Goal: Obtain resource: Download file/media

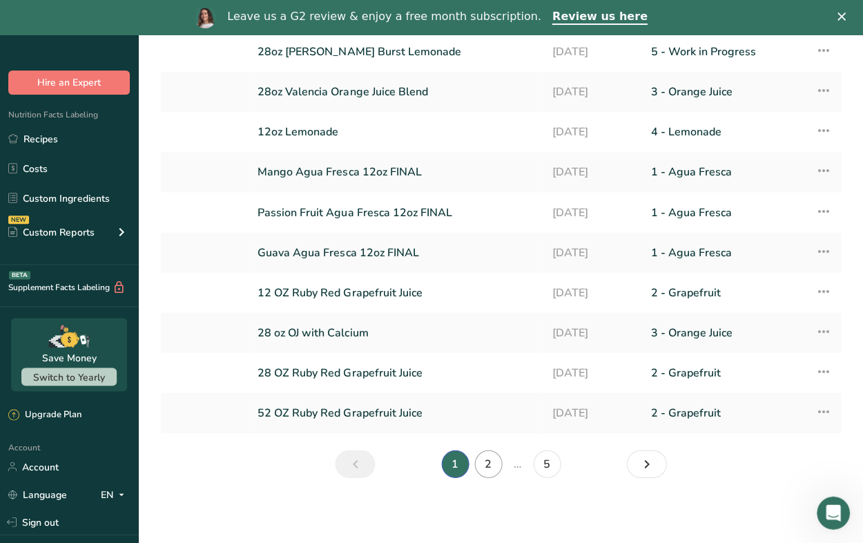
click at [490, 461] on link "2" at bounding box center [488, 463] width 28 height 28
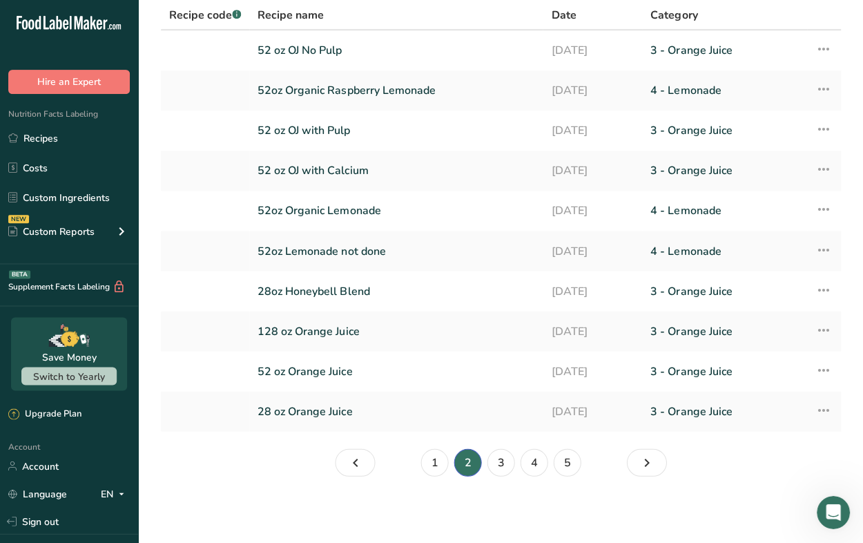
scroll to position [101, 0]
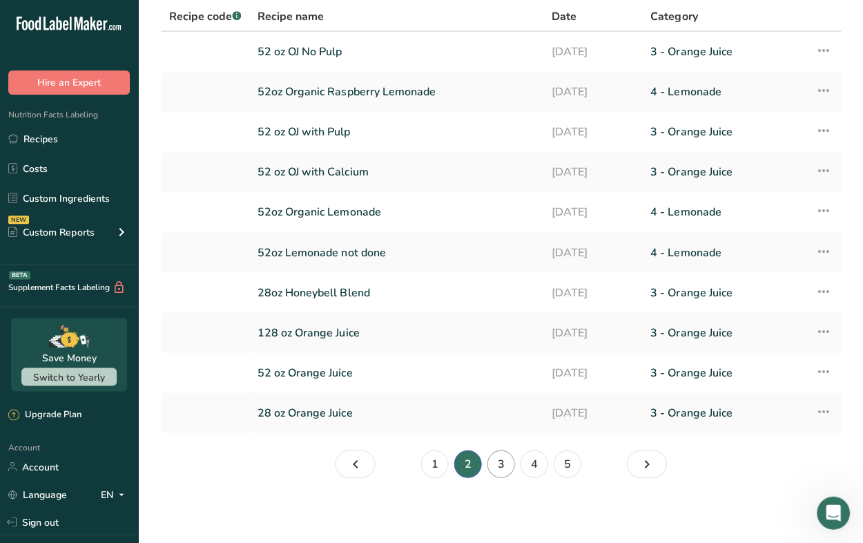
click at [503, 465] on link "3" at bounding box center [501, 463] width 28 height 28
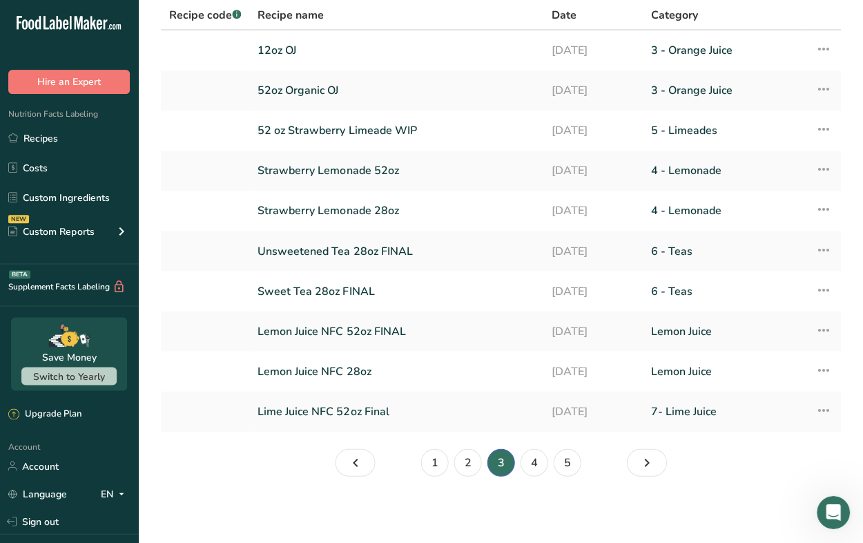
scroll to position [101, 0]
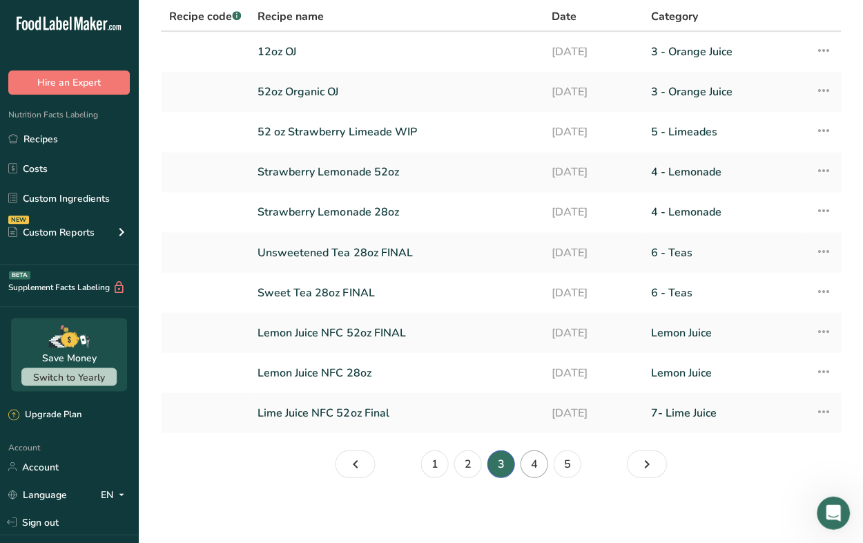
click at [534, 465] on link "4" at bounding box center [534, 463] width 28 height 28
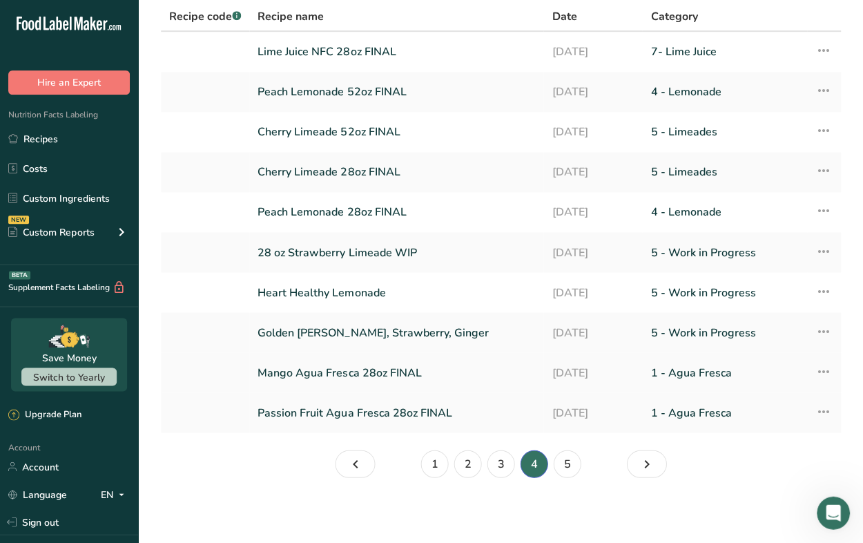
click at [312, 373] on link "Mango Agua Fresca 28oz FINAL" at bounding box center [397, 372] width 278 height 29
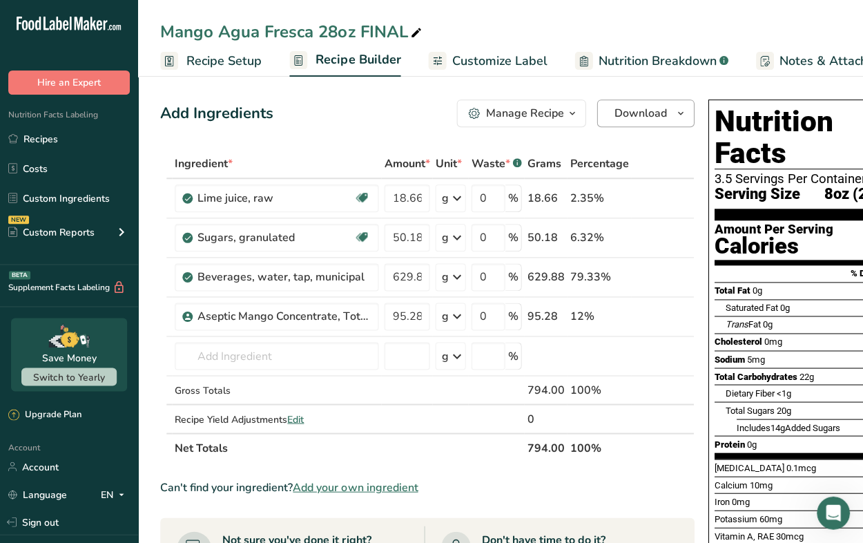
click at [635, 112] on span "Download" at bounding box center [640, 113] width 52 height 17
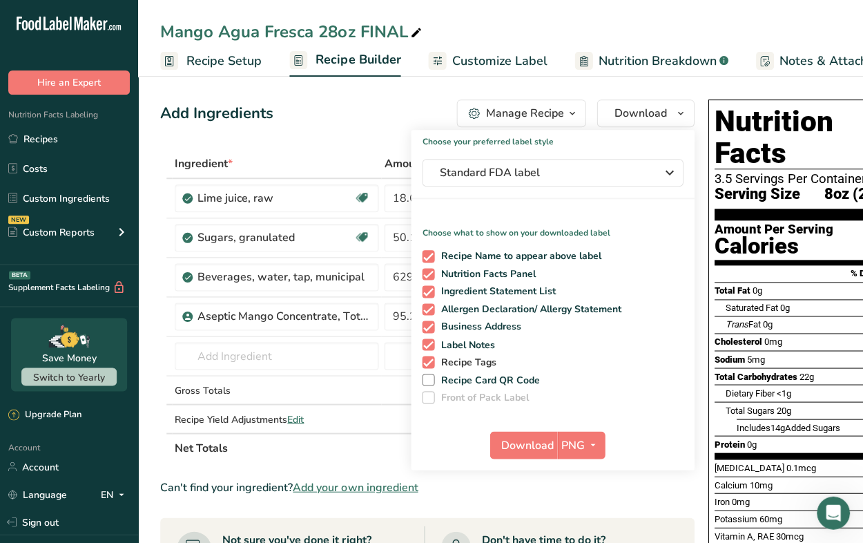
click at [427, 360] on span at bounding box center [428, 362] width 12 height 12
click at [427, 360] on input "Recipe Tags" at bounding box center [426, 361] width 9 height 9
checkbox input "false"
click at [425, 342] on span at bounding box center [428, 344] width 12 height 12
click at [425, 342] on input "Label Notes" at bounding box center [426, 344] width 9 height 9
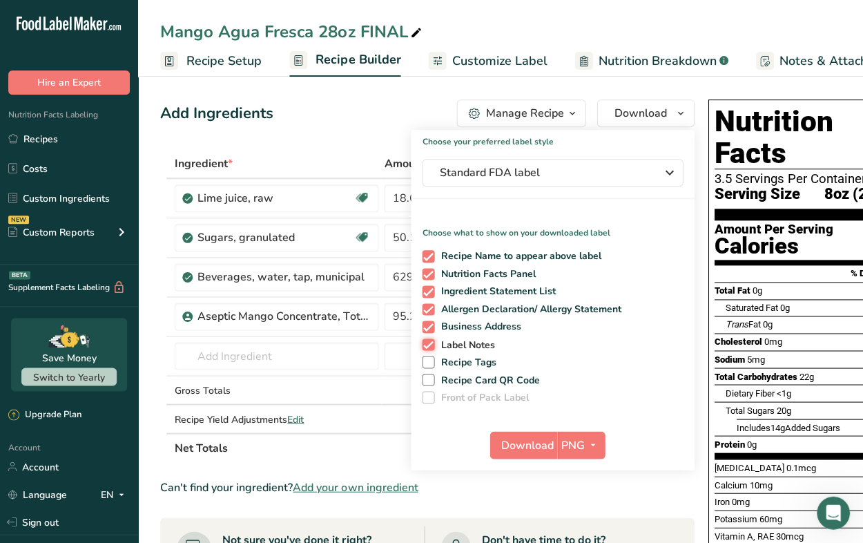
checkbox input "false"
click at [426, 329] on span at bounding box center [428, 326] width 12 height 12
click at [426, 329] on input "Business Address" at bounding box center [426, 326] width 9 height 9
checkbox input "false"
click at [427, 308] on span at bounding box center [428, 309] width 12 height 12
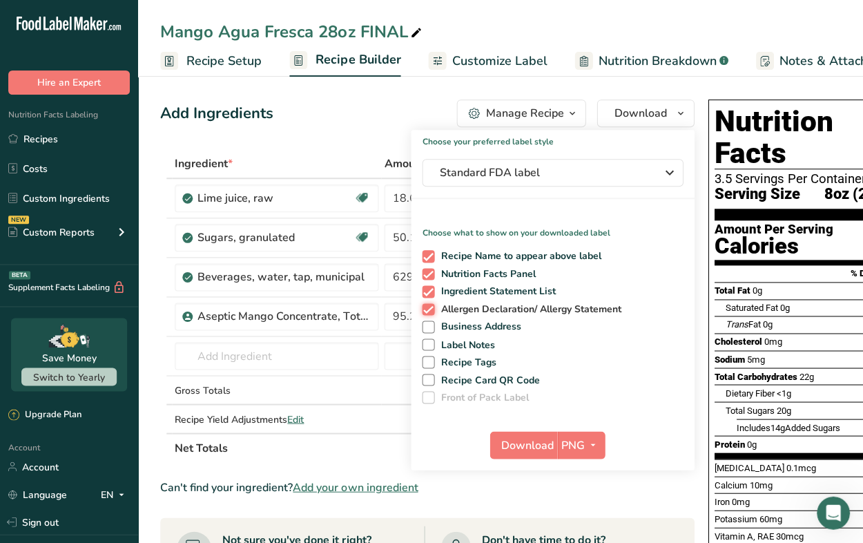
click at [427, 308] on input "Allergen Declaration/ Allergy Statement" at bounding box center [426, 308] width 9 height 9
checkbox input "false"
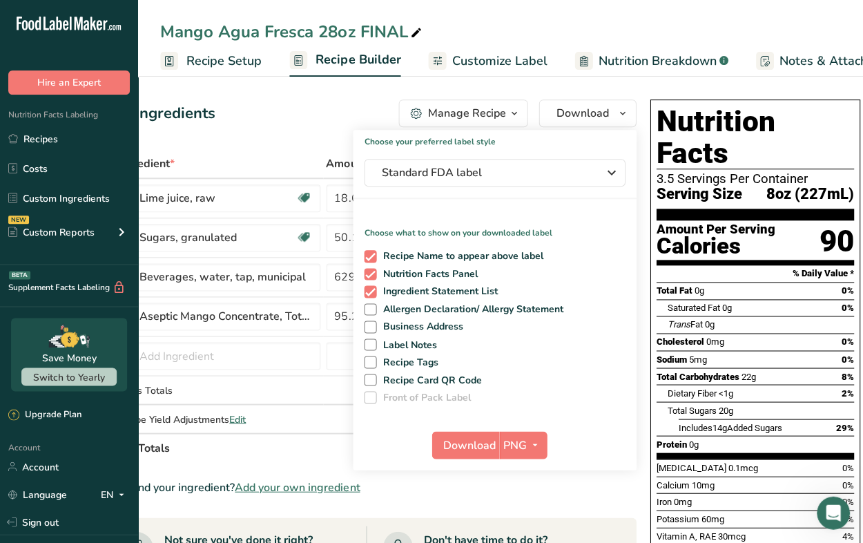
click at [413, 32] on icon at bounding box center [415, 32] width 12 height 19
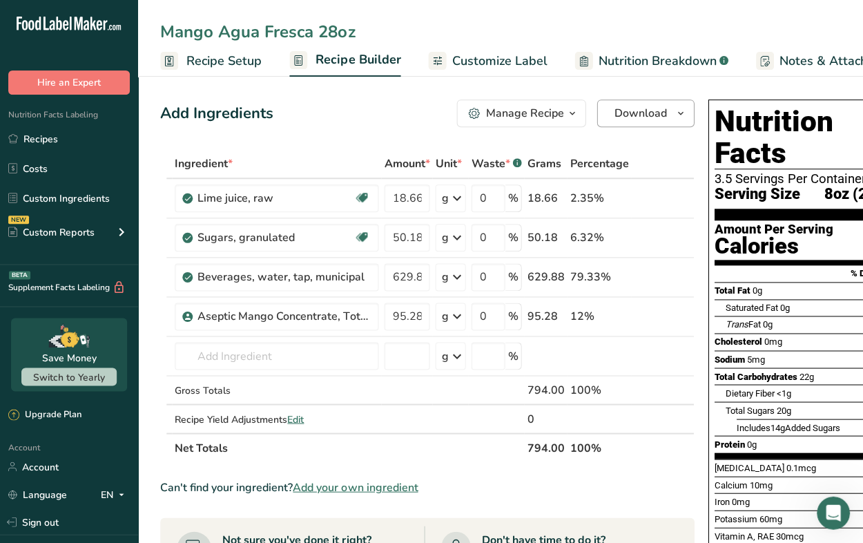
type input "Mango Agua Fresca 28oz"
click at [637, 111] on span "Download" at bounding box center [640, 113] width 52 height 17
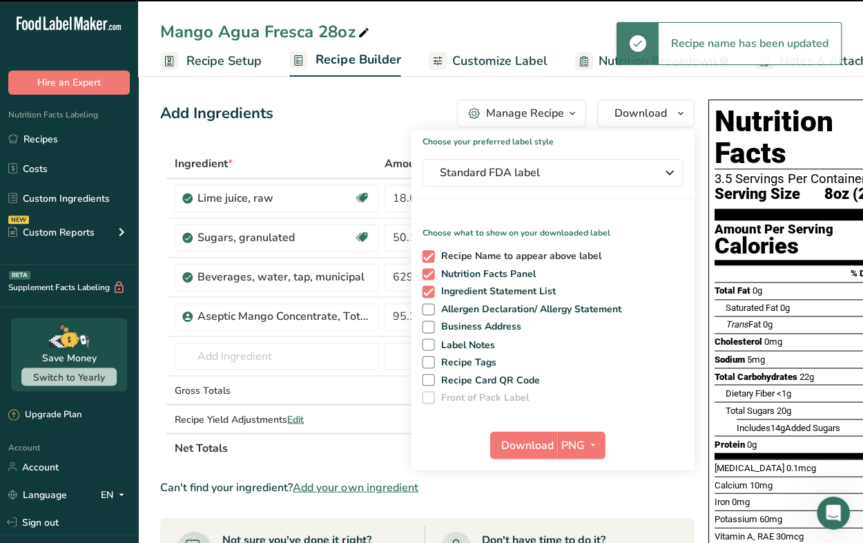
click at [425, 253] on span at bounding box center [428, 256] width 12 height 12
click at [425, 253] on input "Recipe Name to appear above label" at bounding box center [426, 255] width 9 height 9
checkbox input "false"
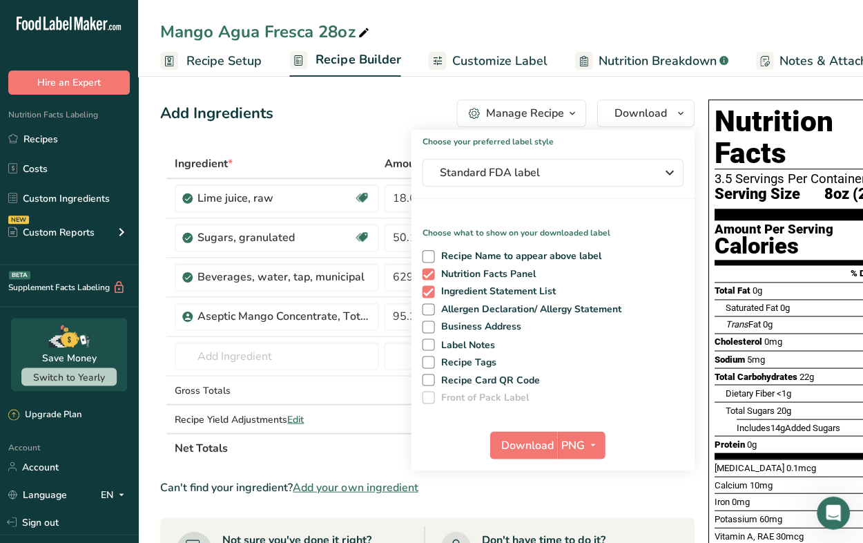
click at [360, 32] on icon at bounding box center [363, 32] width 12 height 19
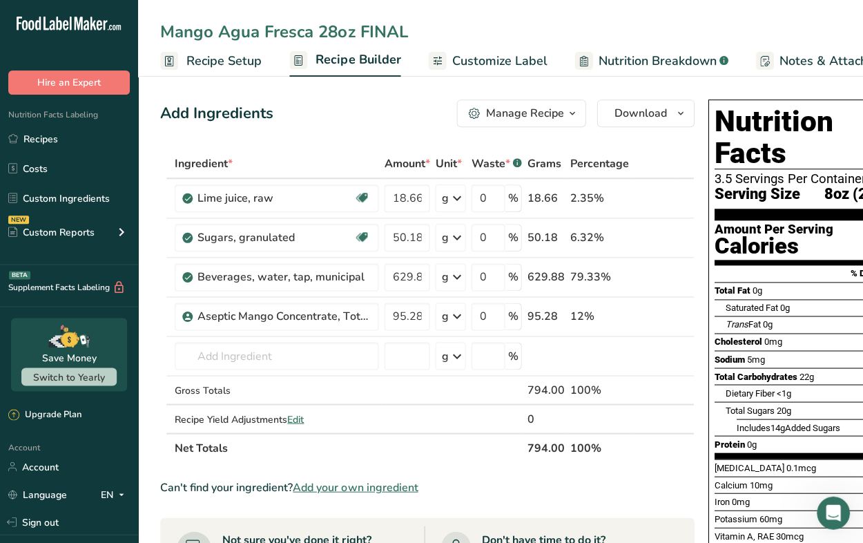
click at [478, 33] on input "Mango Agua Fresca 28oz FINAL" at bounding box center [500, 31] width 681 height 25
type input "Mango Agua Fresca 28oz FINAL"
click at [344, 118] on div "Add Ingredients Manage Recipe Delete Recipe Duplicate Recipe Scale Recipe Save …" at bounding box center [427, 113] width 534 height 28
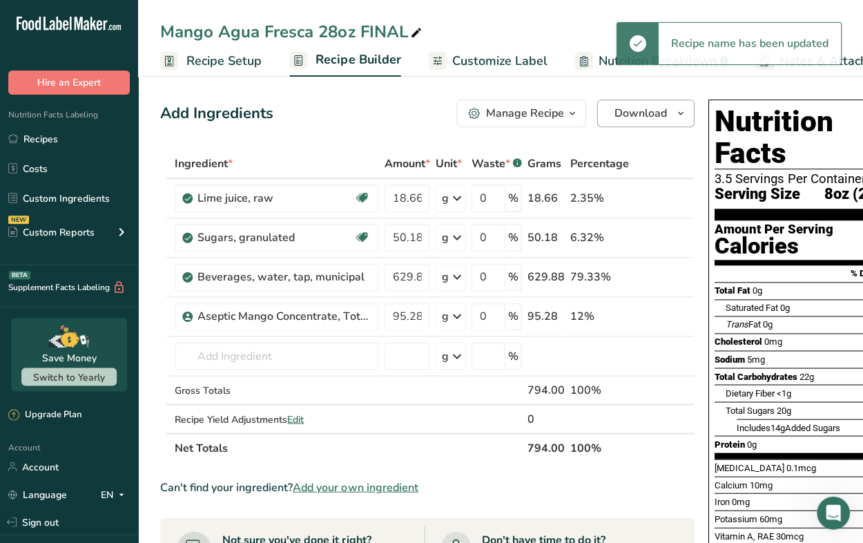
click at [640, 108] on span "Download" at bounding box center [640, 113] width 52 height 17
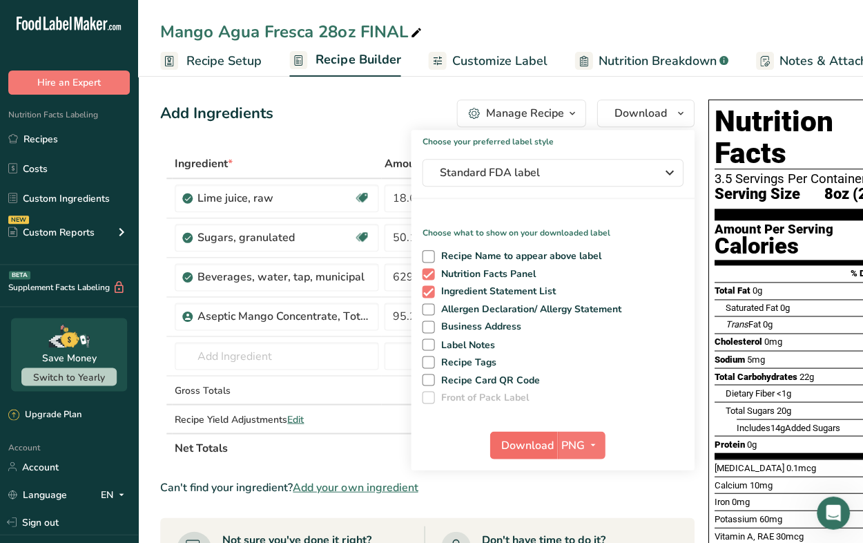
click at [526, 444] on span "Download" at bounding box center [527, 444] width 52 height 17
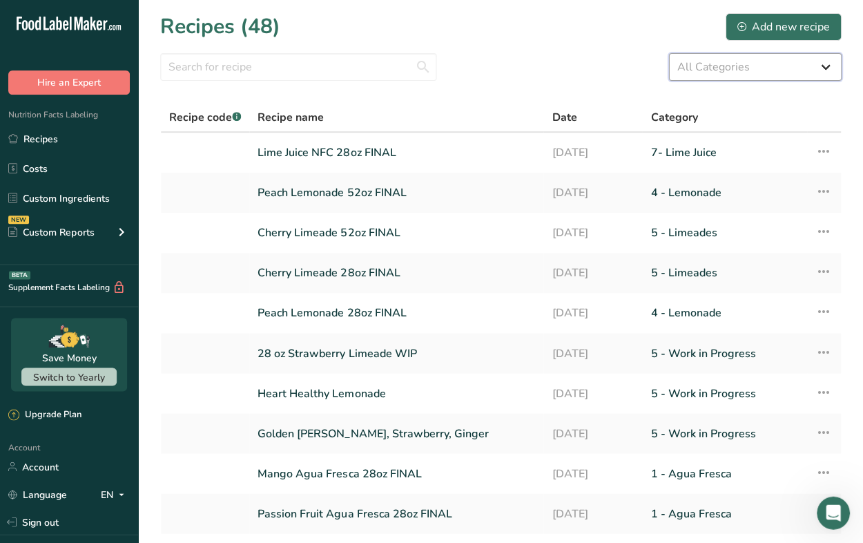
select select "2164"
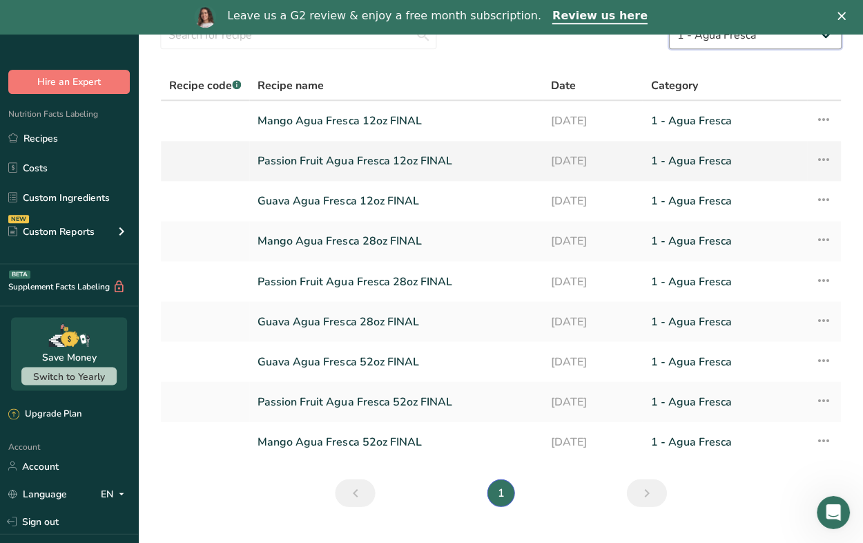
scroll to position [68, 0]
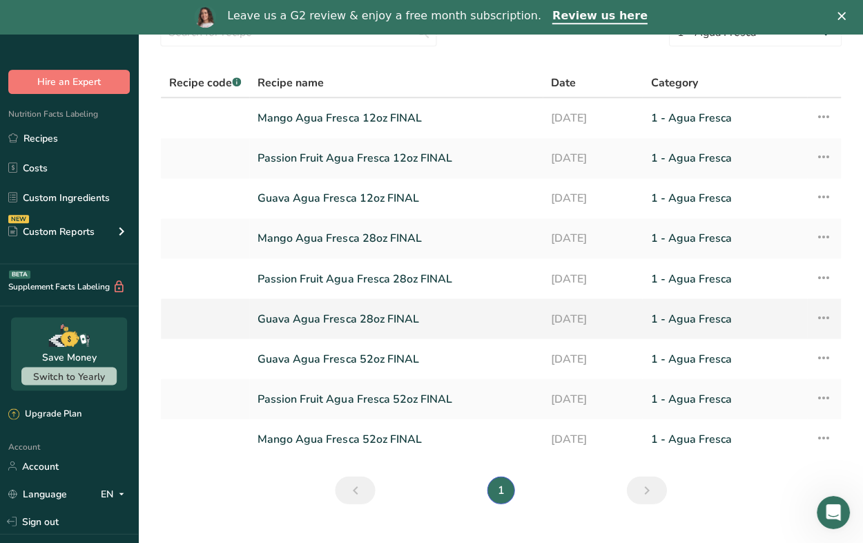
click at [298, 322] on link "Guava Agua Fresca 28oz FINAL" at bounding box center [396, 318] width 277 height 29
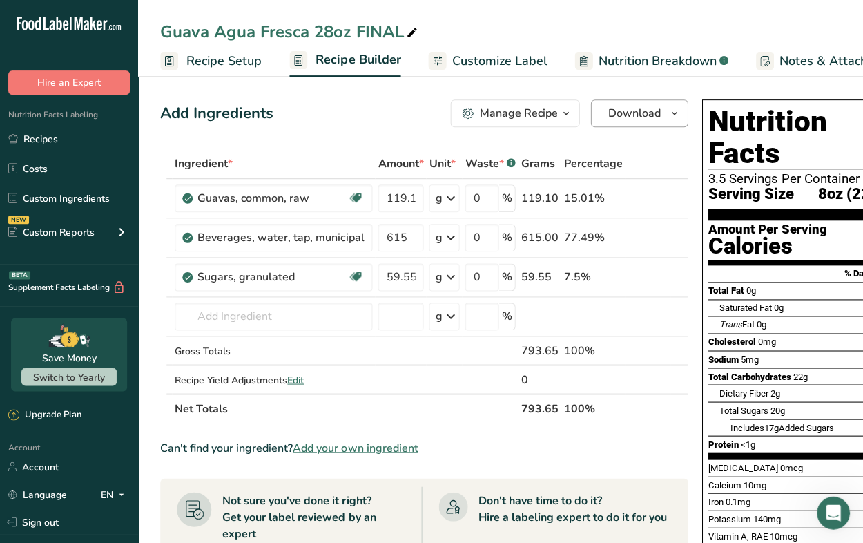
click at [630, 115] on span "Download" at bounding box center [634, 113] width 52 height 17
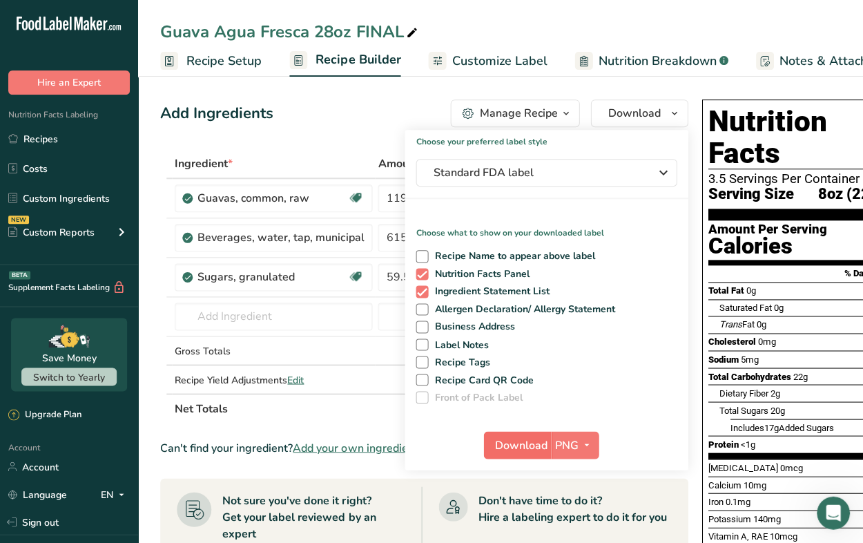
click at [519, 445] on span "Download" at bounding box center [521, 444] width 52 height 17
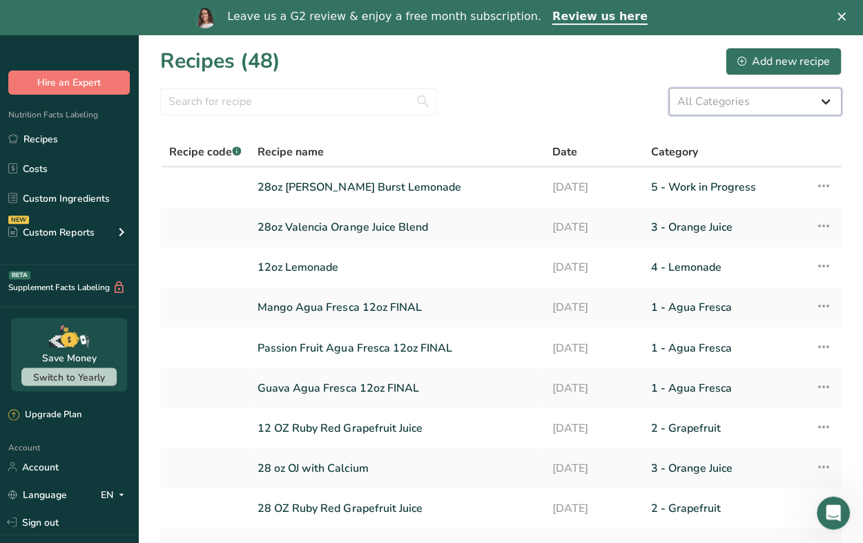
select select "2164"
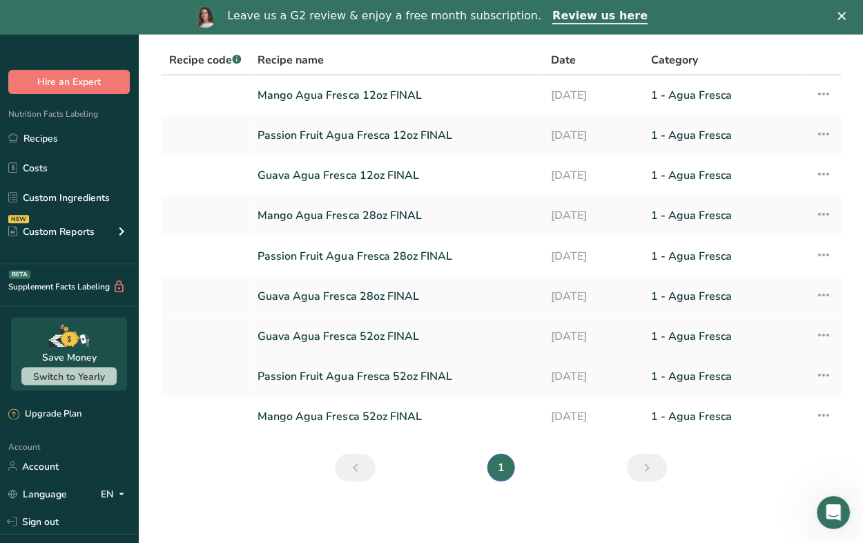
scroll to position [92, 0]
click at [331, 258] on link "Passion Fruit Agua Fresca 28oz FINAL" at bounding box center [396, 255] width 277 height 29
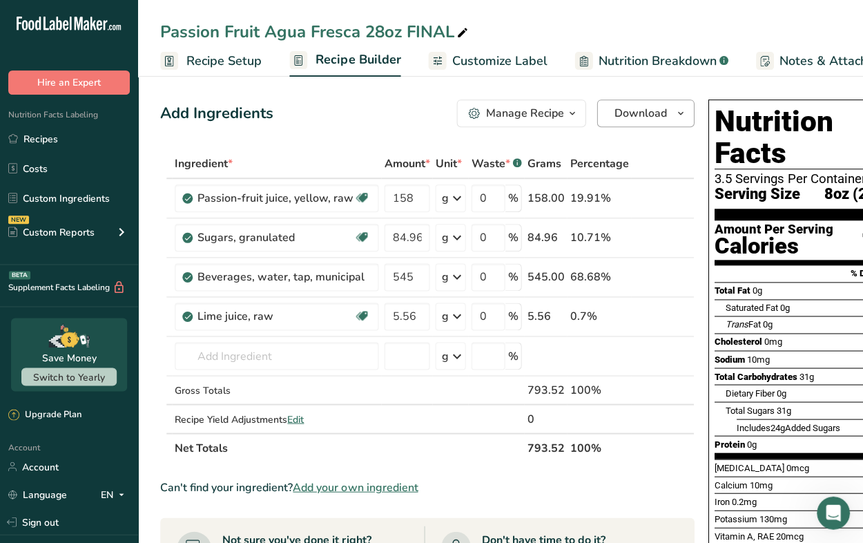
click at [628, 110] on span "Download" at bounding box center [640, 113] width 52 height 17
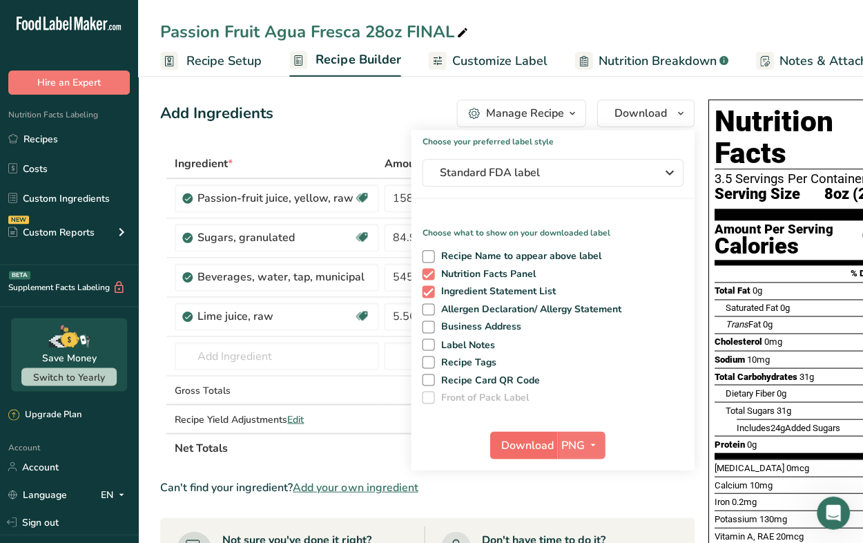
click at [514, 447] on span "Download" at bounding box center [527, 444] width 52 height 17
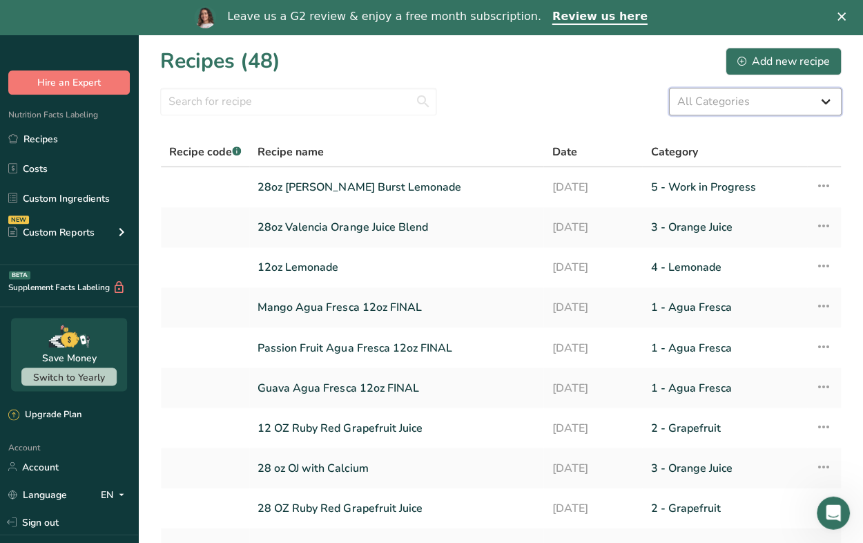
select select "2166"
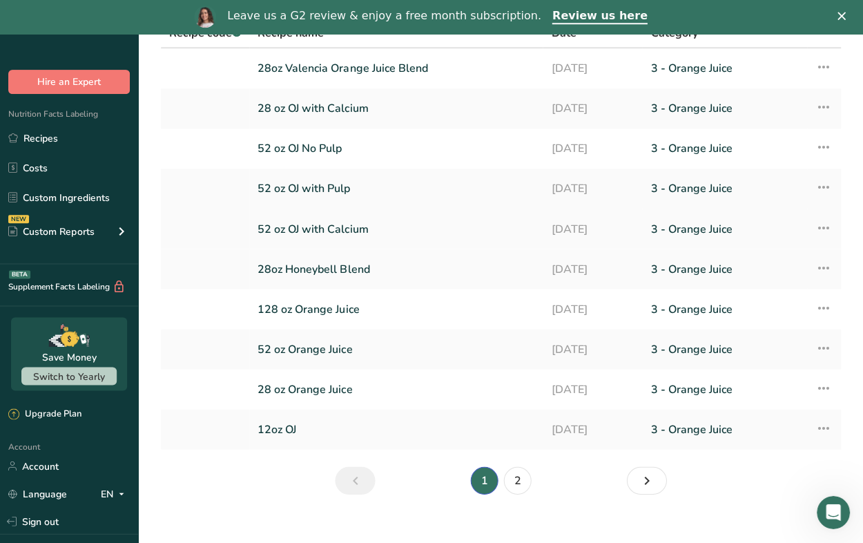
scroll to position [129, 0]
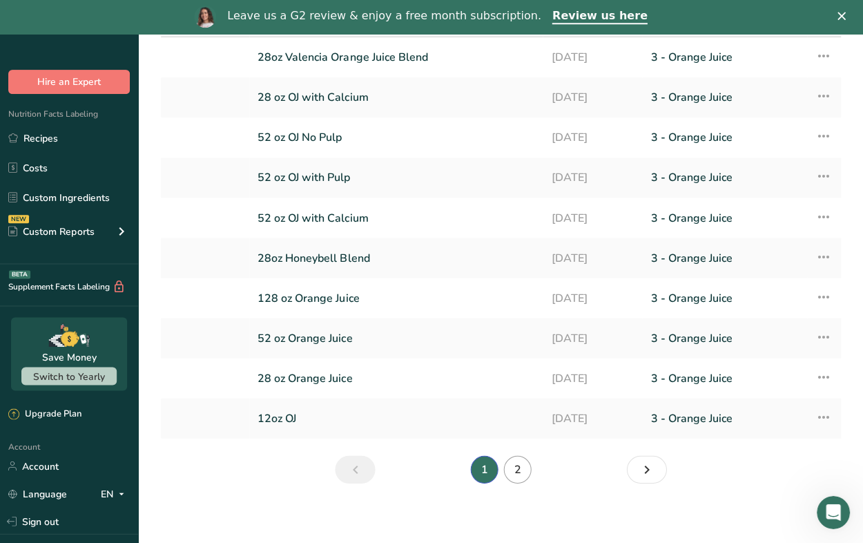
click at [511, 470] on link "2" at bounding box center [517, 470] width 28 height 28
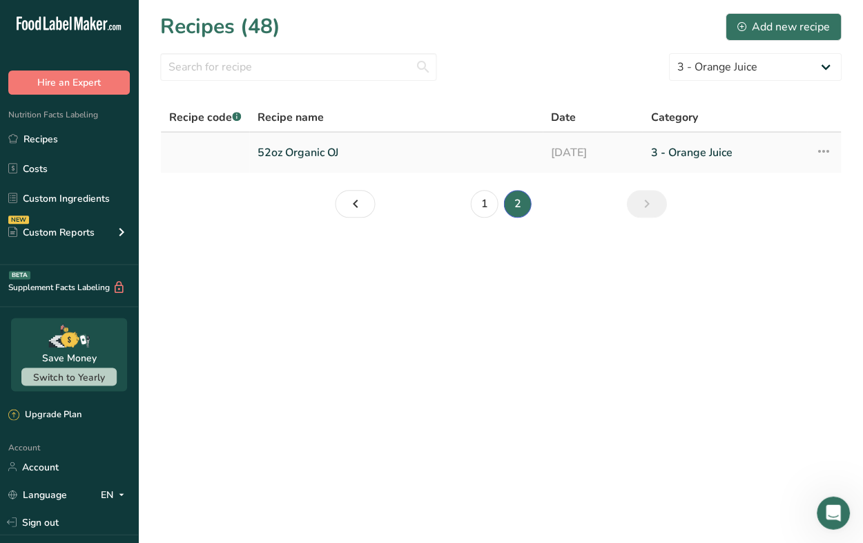
click at [295, 153] on link "52oz Organic OJ" at bounding box center [396, 152] width 277 height 29
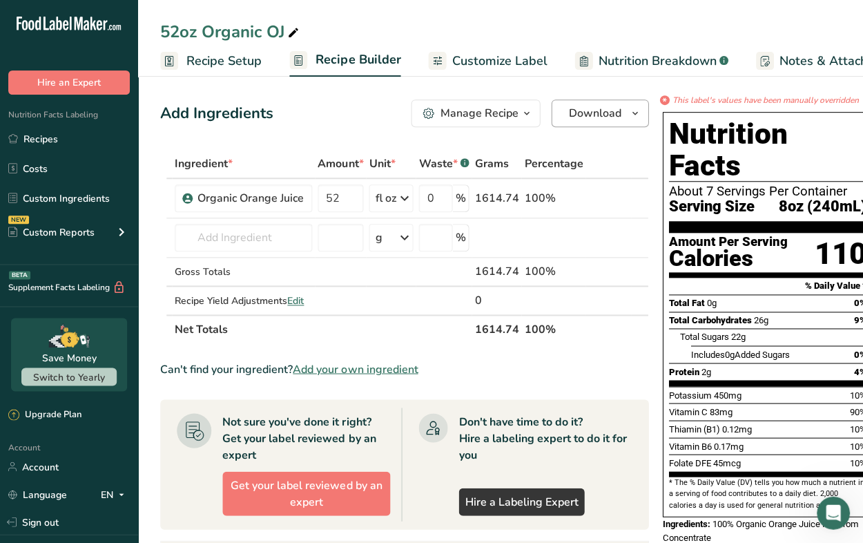
click at [570, 108] on span "Download" at bounding box center [594, 113] width 52 height 17
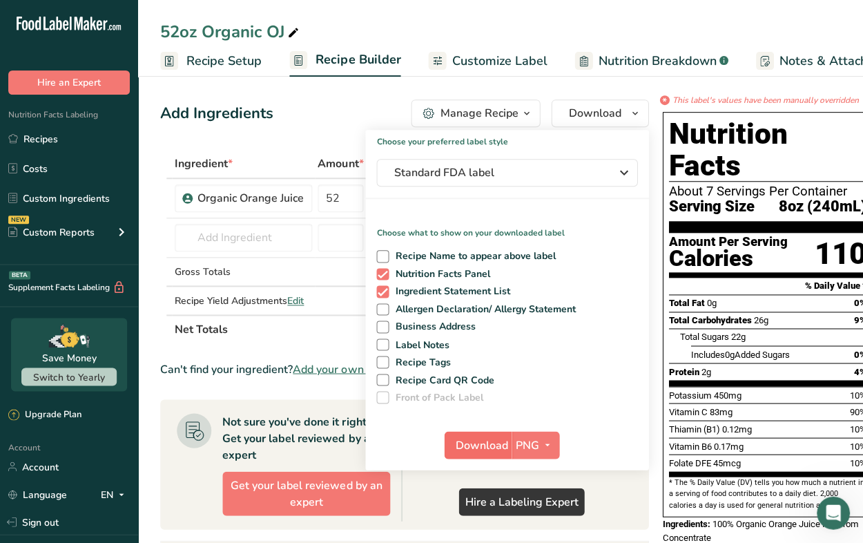
click at [482, 441] on span "Download" at bounding box center [482, 444] width 52 height 17
